Goal: Communication & Community: Share content

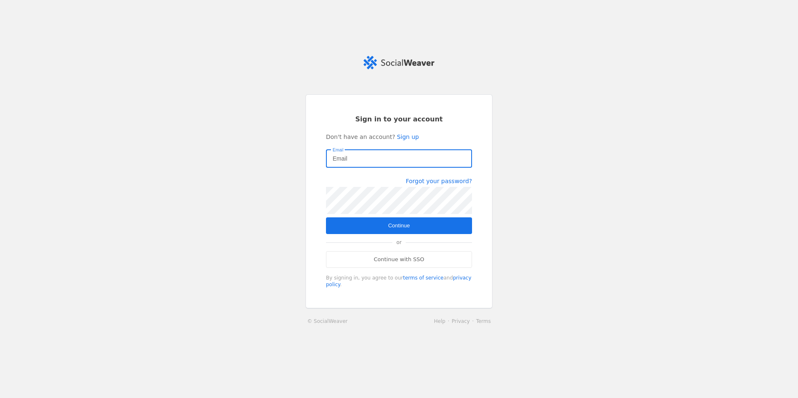
click at [368, 159] on input "Email" at bounding box center [399, 159] width 133 height 10
type input "[EMAIL_ADDRESS][DOMAIN_NAME]"
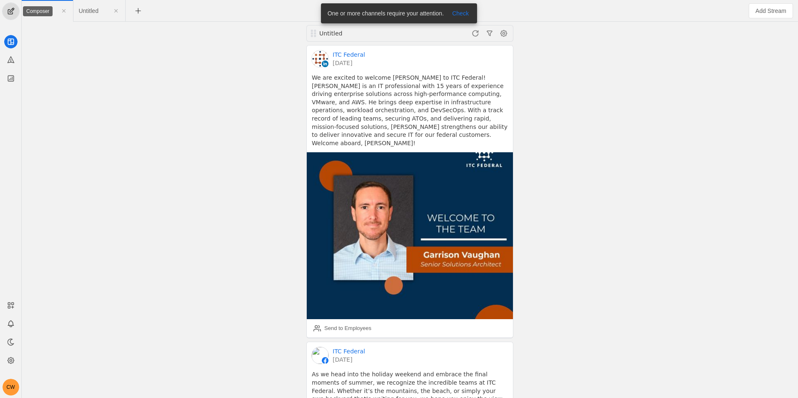
click at [17, 9] on span "undefined" at bounding box center [11, 11] width 17 height 17
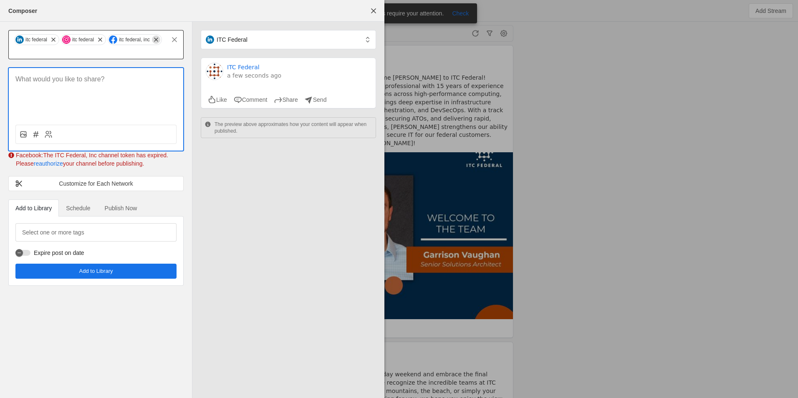
click at [156, 41] on span "undefined" at bounding box center [156, 39] width 8 height 8
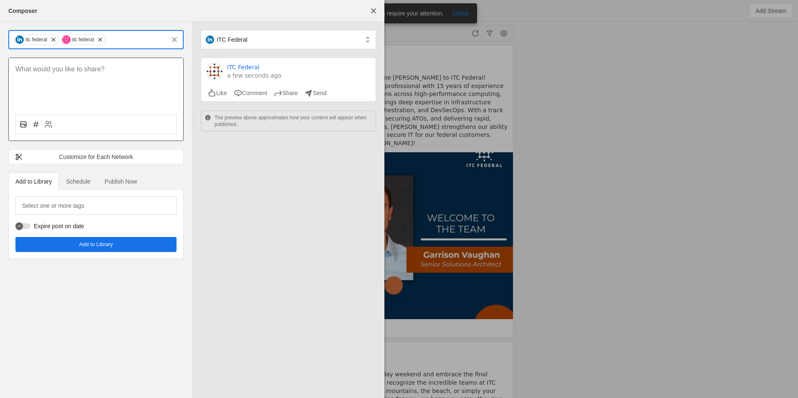
click at [24, 125] on icon at bounding box center [25, 124] width 2 height 1
click at [0, 0] on input "file" at bounding box center [0, 0] width 0 height 0
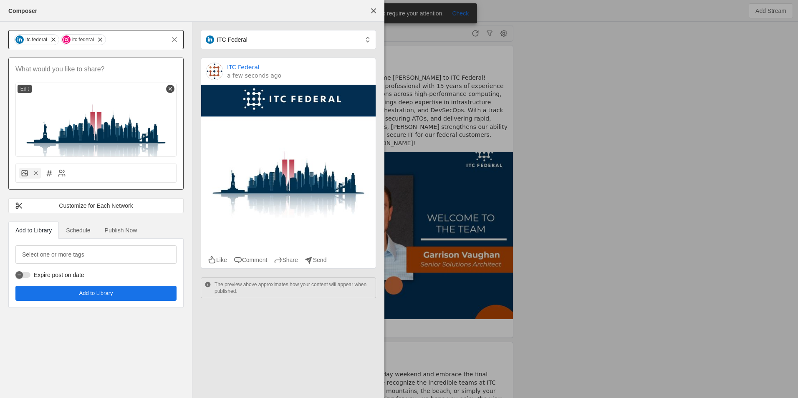
click at [82, 70] on p at bounding box center [95, 70] width 161 height 10
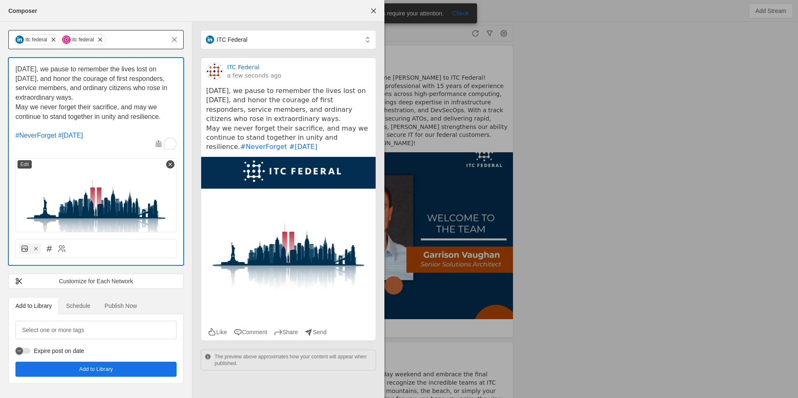
click at [231, 147] on pre "[DATE], we pause to remember the lives lost on [DATE], and honor the courage of…" at bounding box center [288, 119] width 164 height 66
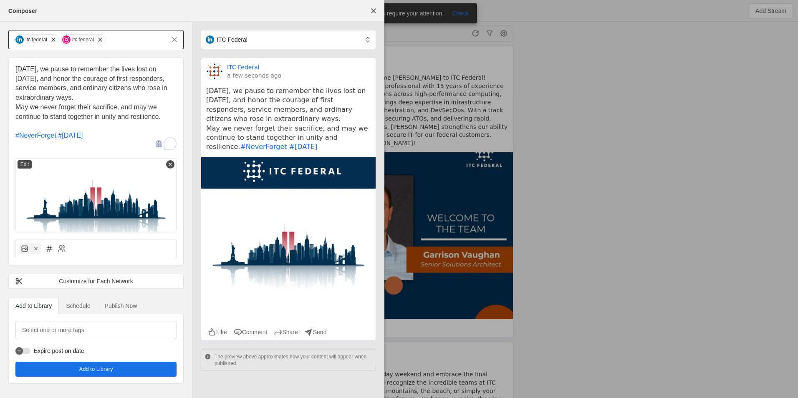
click at [231, 147] on pre "[DATE], we pause to remember the lives lost on [DATE], and honor the courage of…" at bounding box center [288, 119] width 164 height 66
click at [318, 121] on pre "[DATE], we pause to remember the lives lost on [DATE], and honor the courage of…" at bounding box center [288, 119] width 164 height 66
click at [126, 100] on p "[DATE], we pause to remember the lives lost on [DATE], and honor the courage of…" at bounding box center [95, 84] width 161 height 38
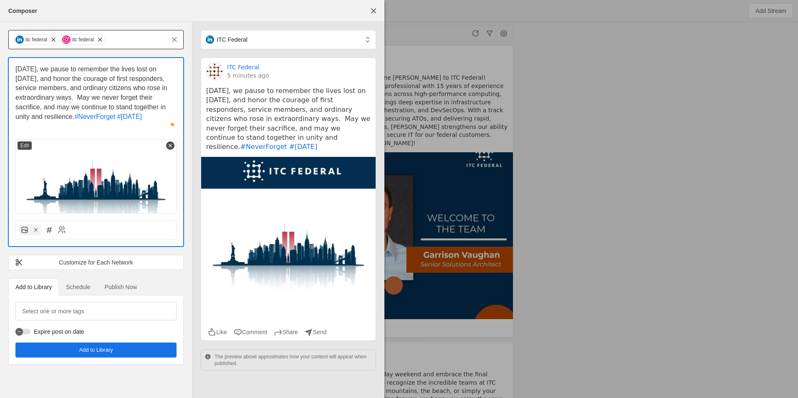
click at [97, 41] on span "undefined" at bounding box center [100, 39] width 8 height 8
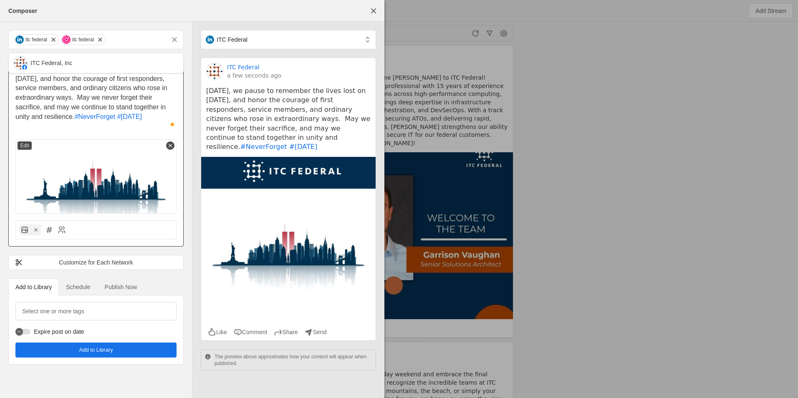
click at [44, 66] on div "ITC Federal, Inc" at bounding box center [51, 63] width 42 height 8
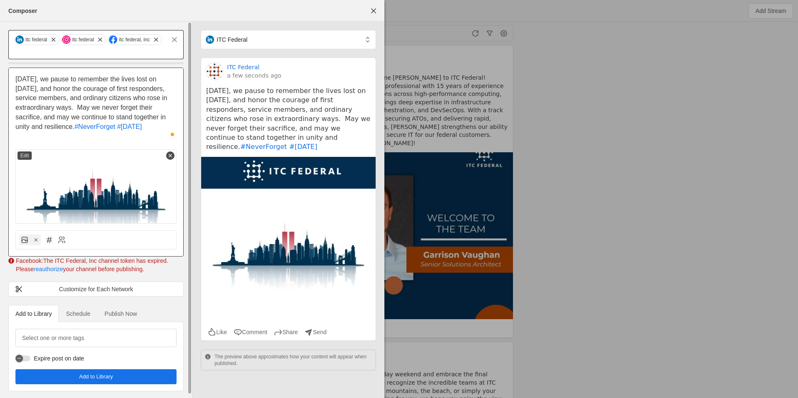
click at [157, 39] on span "undefined" at bounding box center [156, 39] width 8 height 8
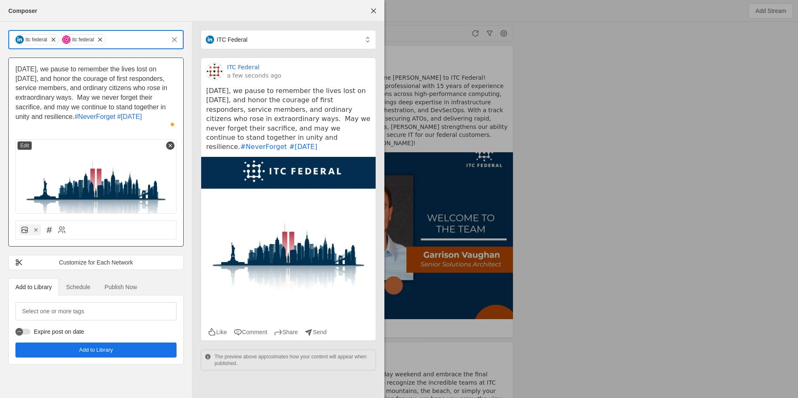
click at [123, 285] on span "Publish Now" at bounding box center [121, 287] width 33 height 6
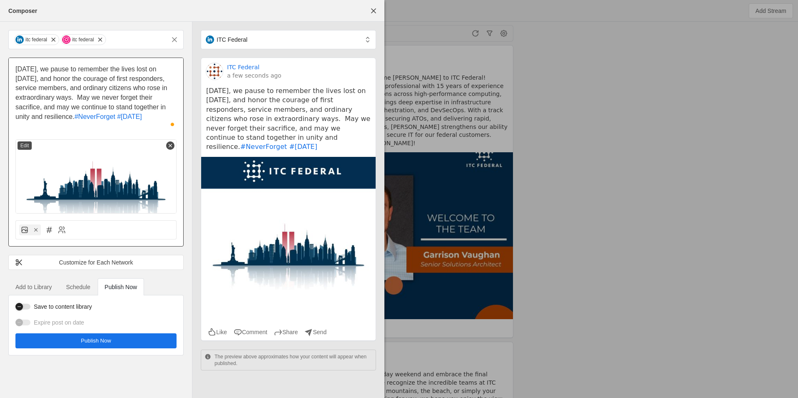
drag, startPoint x: 29, startPoint y: 308, endPoint x: 37, endPoint y: 310, distance: 8.2
click at [29, 308] on div "button" at bounding box center [22, 307] width 15 height 6
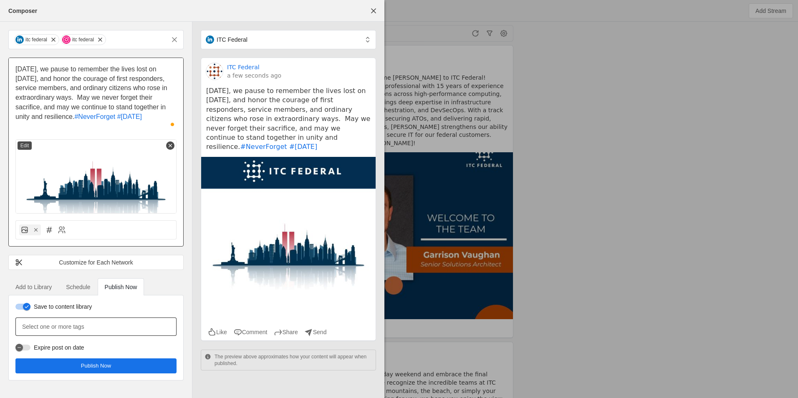
click at [105, 322] on div at bounding box center [96, 327] width 148 height 18
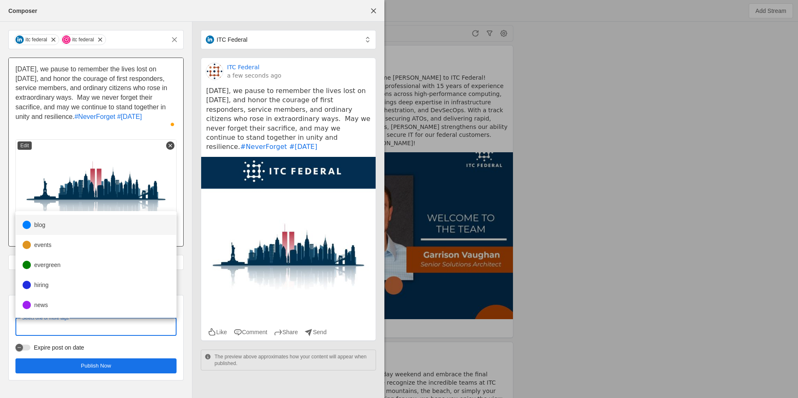
click at [70, 225] on mat-option "blog" at bounding box center [96, 225] width 160 height 20
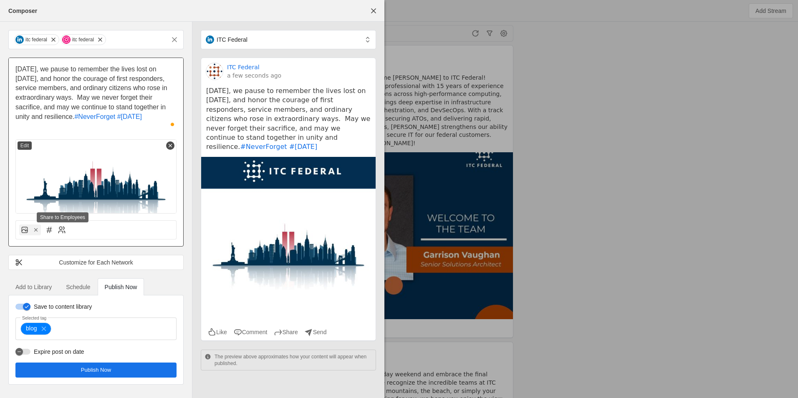
click at [63, 229] on icon at bounding box center [62, 230] width 8 height 8
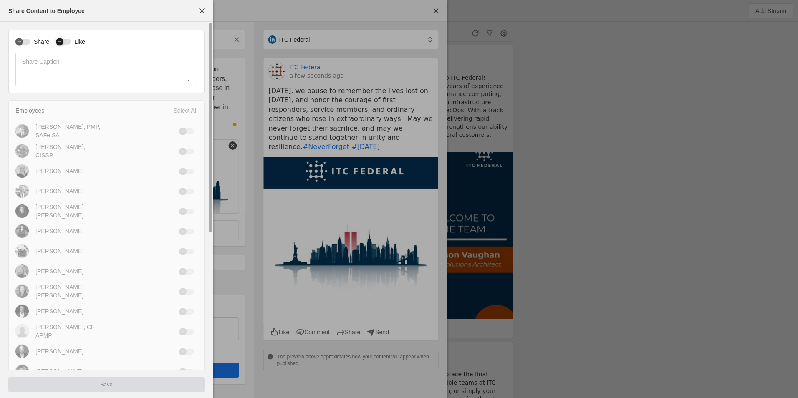
click at [68, 42] on div "button" at bounding box center [63, 42] width 15 height 6
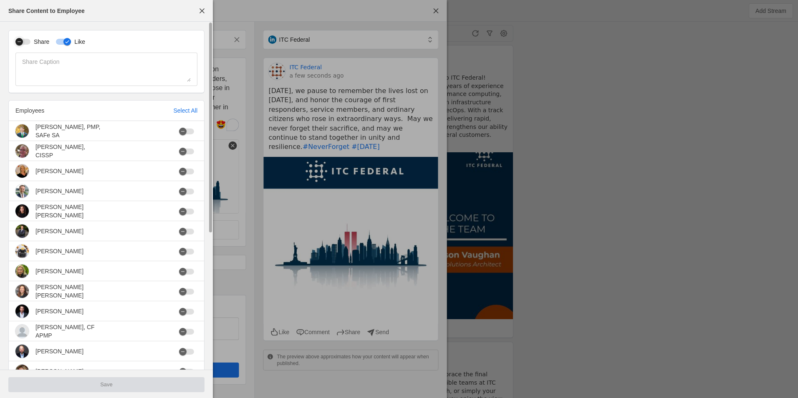
click at [28, 42] on div "button" at bounding box center [22, 42] width 15 height 6
click at [58, 39] on div "button" at bounding box center [63, 42] width 15 height 6
click at [187, 171] on div "button" at bounding box center [183, 172] width 8 height 8
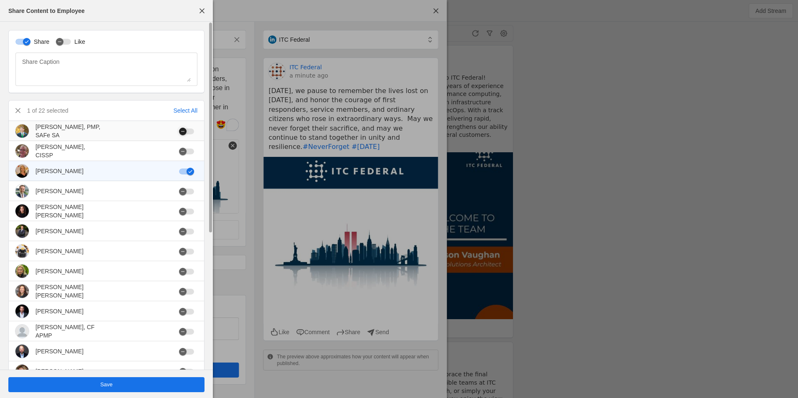
click at [192, 129] on div "button" at bounding box center [186, 132] width 15 height 6
click at [190, 192] on div "button" at bounding box center [186, 192] width 15 height 6
click at [194, 215] on mat-cell at bounding box center [188, 211] width 32 height 20
click at [192, 215] on div "button" at bounding box center [186, 212] width 15 height 6
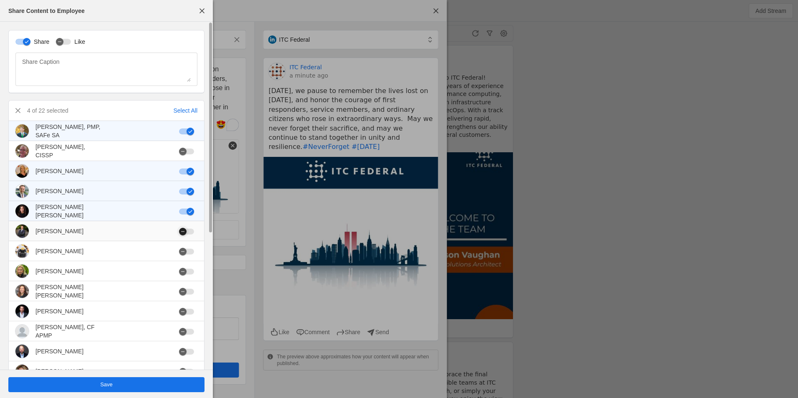
click at [191, 231] on div "button" at bounding box center [186, 232] width 15 height 6
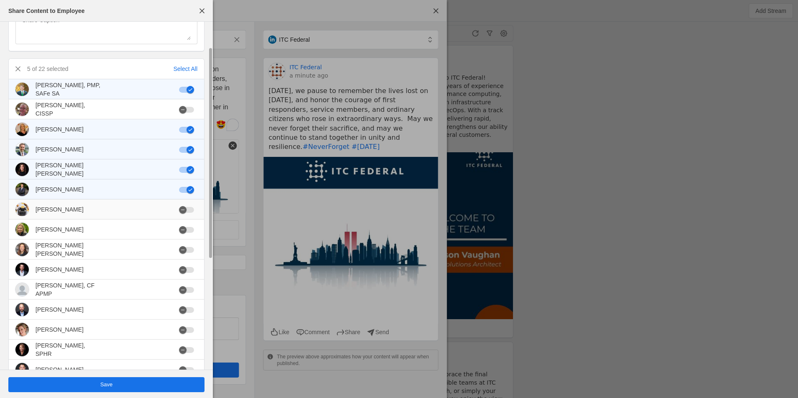
scroll to position [83, 0]
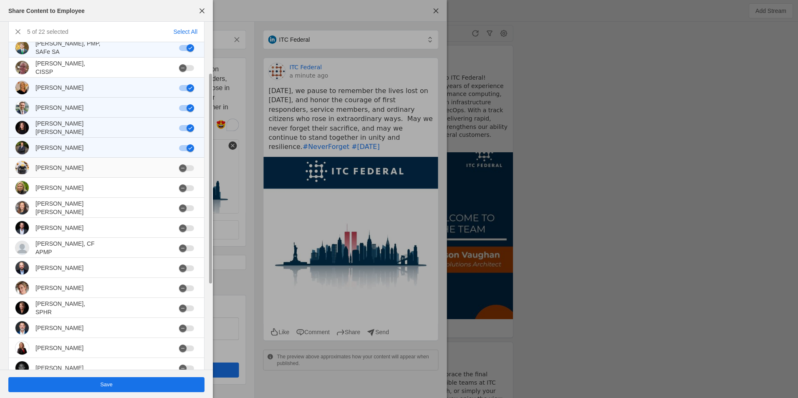
click at [196, 167] on div at bounding box center [188, 168] width 18 height 6
click at [187, 170] on div "button" at bounding box center [183, 168] width 12 height 12
click at [190, 186] on div "button" at bounding box center [186, 188] width 15 height 6
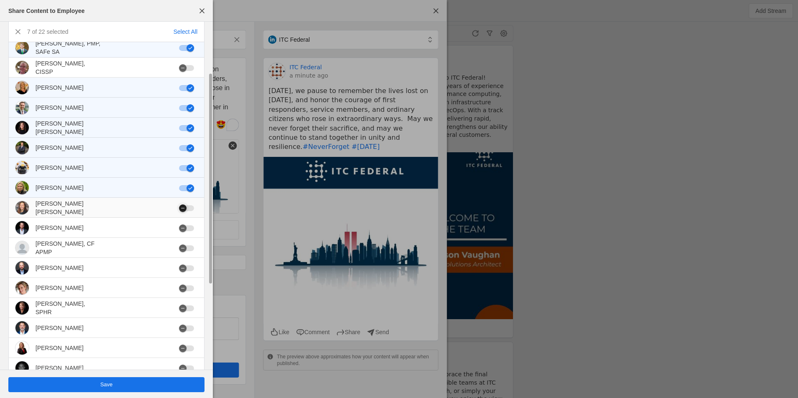
click at [193, 209] on div "button" at bounding box center [186, 208] width 15 height 6
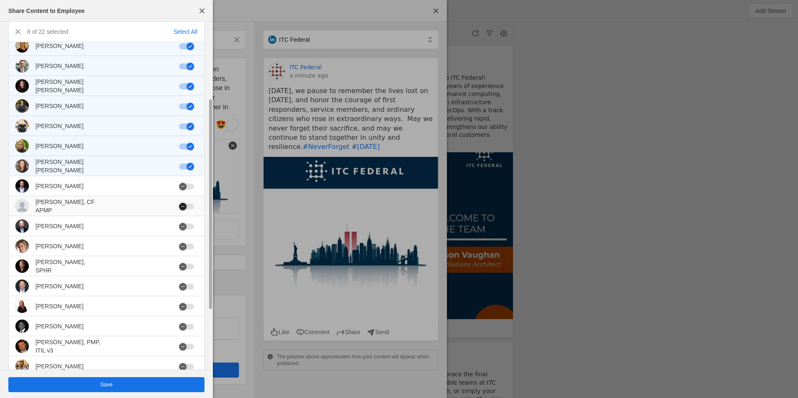
click at [191, 208] on div "button" at bounding box center [186, 207] width 15 height 6
click at [190, 230] on mat-slide-toggle at bounding box center [188, 226] width 18 height 8
click at [190, 227] on div "button" at bounding box center [186, 227] width 15 height 6
click at [192, 248] on div "button" at bounding box center [186, 247] width 15 height 6
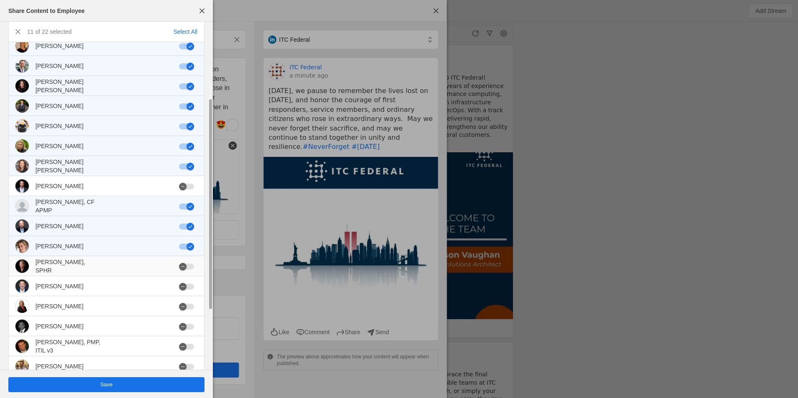
click at [194, 260] on mat-cell at bounding box center [188, 266] width 32 height 20
click at [193, 268] on div "button" at bounding box center [186, 267] width 15 height 6
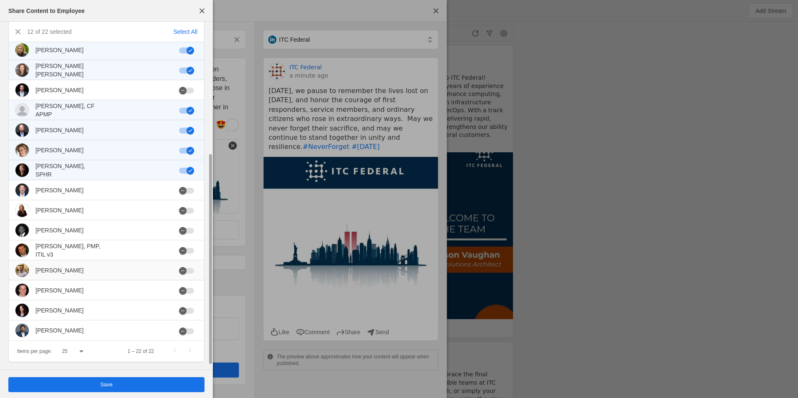
scroll to position [223, 0]
click at [191, 213] on mat-slide-toggle at bounding box center [188, 209] width 18 height 8
click at [194, 207] on div at bounding box center [188, 210] width 18 height 6
click at [191, 211] on div "button" at bounding box center [186, 210] width 15 height 6
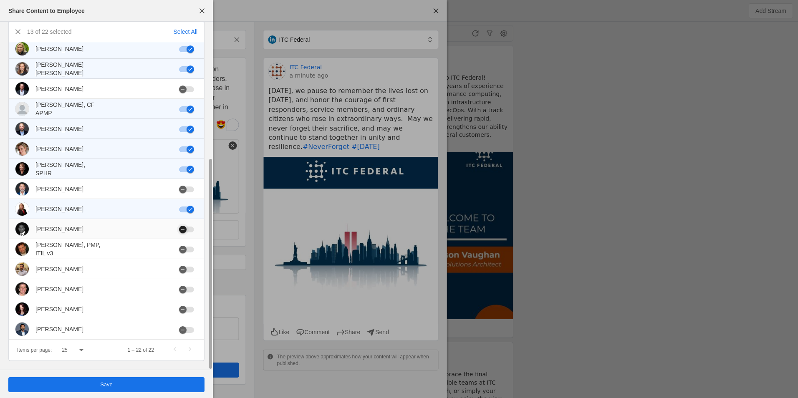
click at [187, 228] on div "button" at bounding box center [183, 230] width 8 height 8
click at [187, 248] on div "button" at bounding box center [183, 250] width 8 height 8
click at [189, 294] on mat-cell at bounding box center [188, 289] width 32 height 20
click at [190, 309] on div "button" at bounding box center [186, 310] width 15 height 6
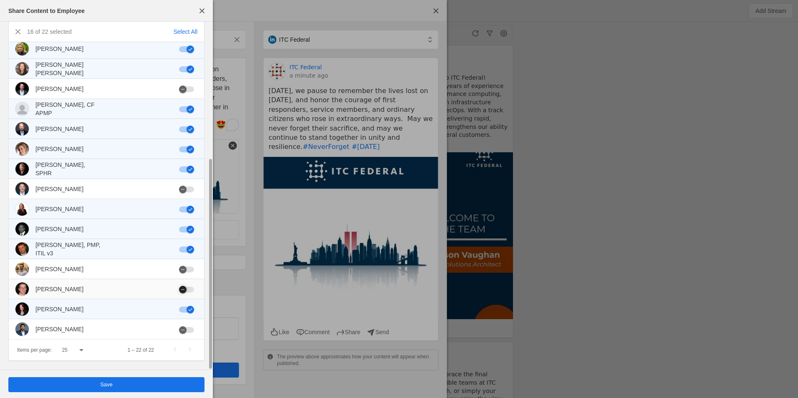
click at [190, 291] on div "button" at bounding box center [186, 290] width 15 height 6
click at [191, 328] on div "button" at bounding box center [186, 330] width 15 height 6
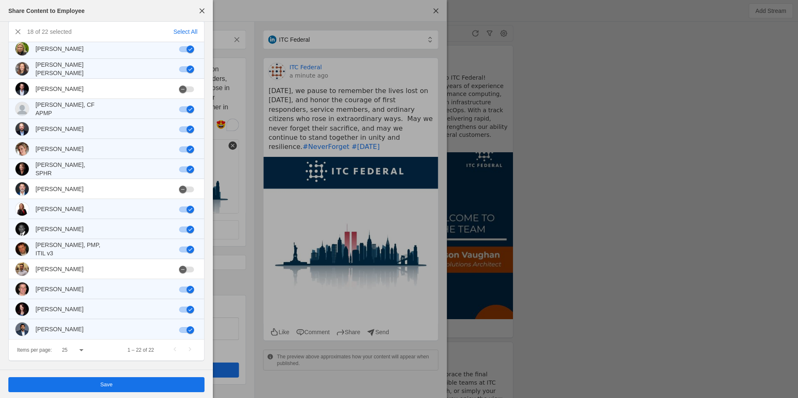
click at [158, 387] on span "undefined" at bounding box center [106, 384] width 196 height 15
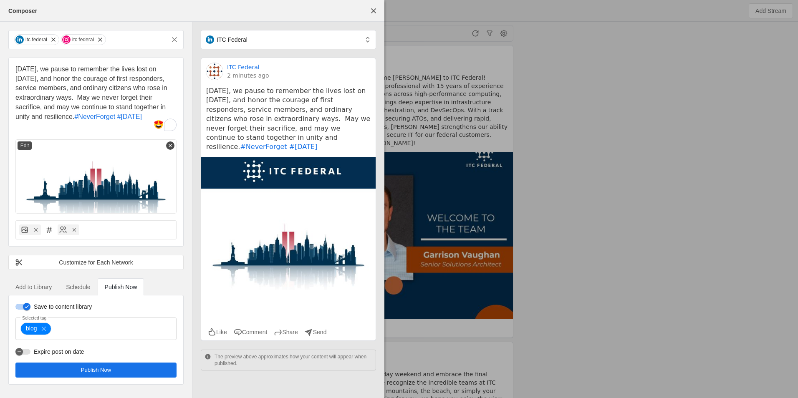
click at [83, 282] on span "Schedule" at bounding box center [78, 287] width 24 height 17
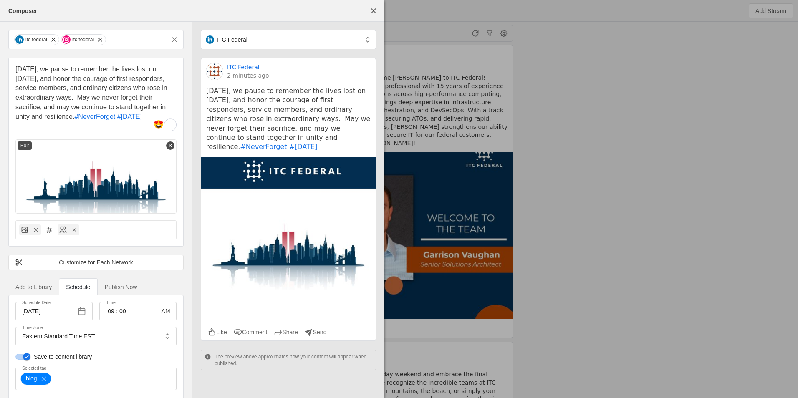
scroll to position [45, 0]
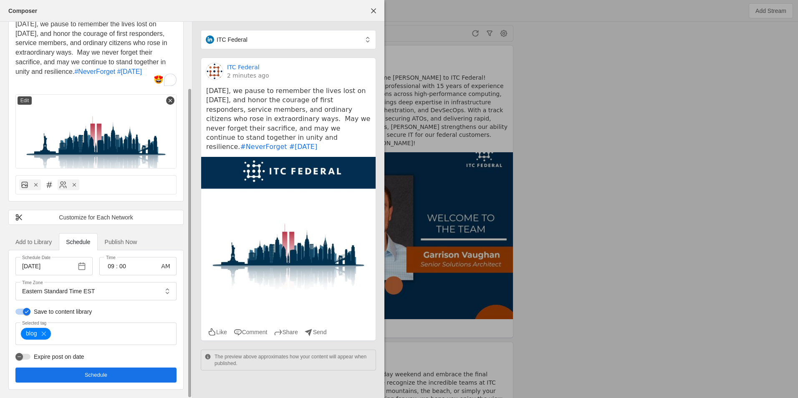
click at [25, 236] on span "Add to Library" at bounding box center [33, 242] width 36 height 17
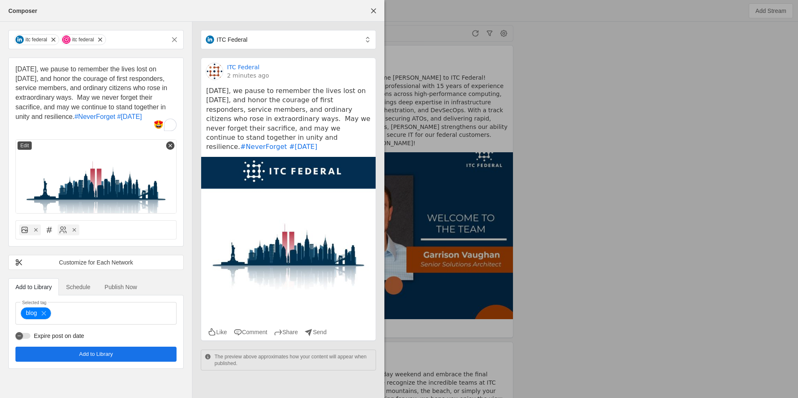
click at [129, 286] on span "Publish Now" at bounding box center [121, 287] width 33 height 6
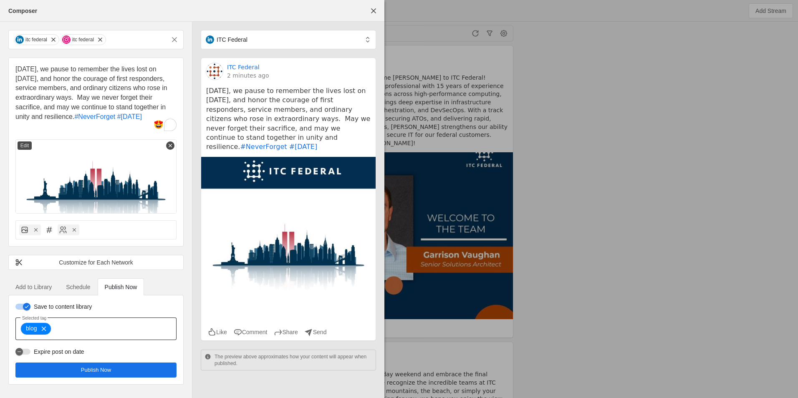
click at [46, 331] on mat-icon at bounding box center [44, 329] width 14 height 8
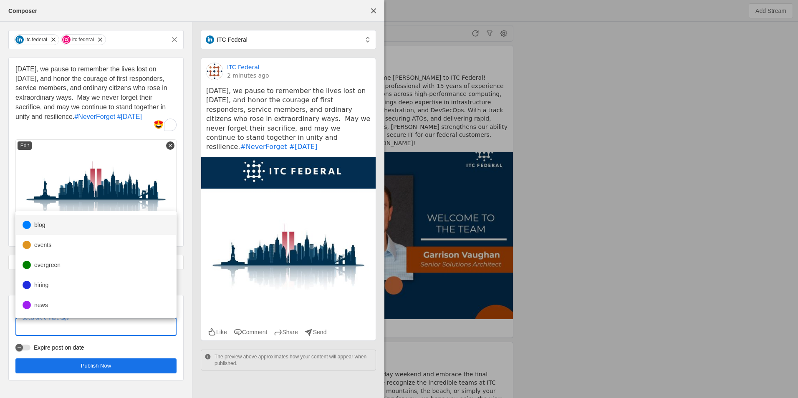
click at [48, 224] on mat-option "blog" at bounding box center [96, 225] width 160 height 20
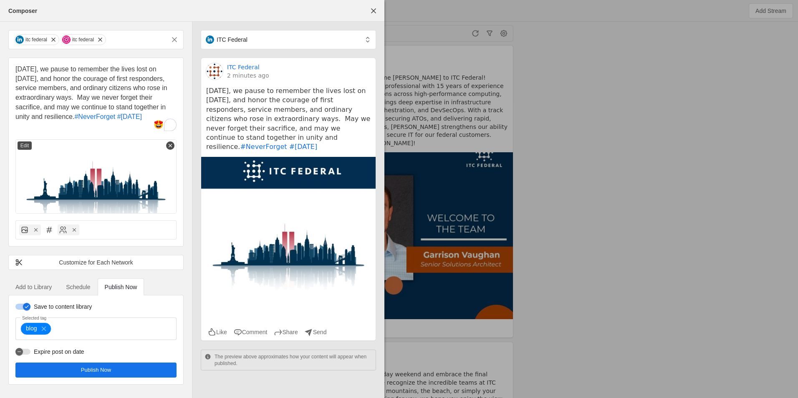
click at [141, 364] on span "undefined" at bounding box center [95, 370] width 161 height 15
